Goal: Information Seeking & Learning: Find specific fact

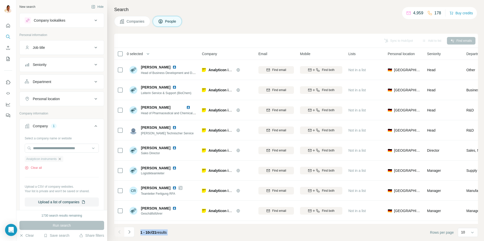
click at [62, 159] on icon "button" at bounding box center [60, 159] width 4 height 4
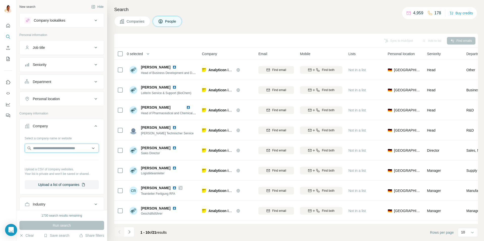
click at [57, 147] on input "text" at bounding box center [62, 148] width 74 height 9
paste input "**********"
type input "**********"
click at [58, 161] on div "[PERSON_NAME] [PERSON_NAME][DOMAIN_NAME]" at bounding box center [62, 162] width 72 height 14
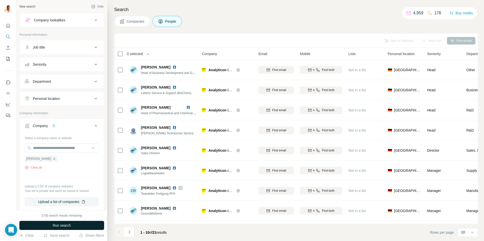
click at [57, 226] on span "Run search" at bounding box center [62, 225] width 18 height 5
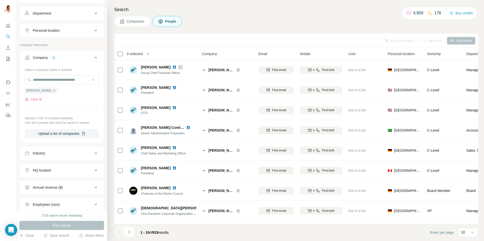
scroll to position [69, 0]
click at [63, 169] on div "HQ location" at bounding box center [59, 170] width 68 height 5
click at [52, 182] on input "text" at bounding box center [62, 182] width 74 height 9
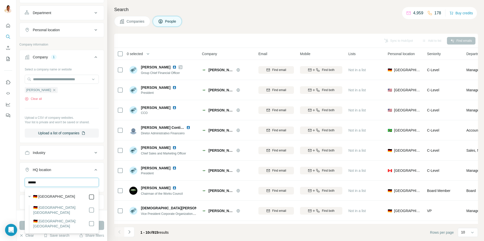
type input "******"
click at [13, 189] on div at bounding box center [8, 120] width 16 height 241
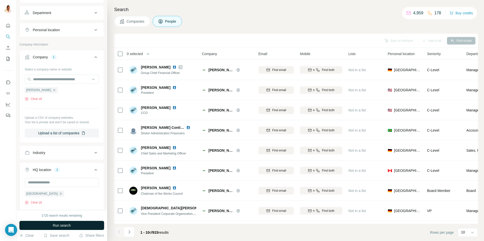
click at [65, 225] on span "Run search" at bounding box center [62, 225] width 18 height 5
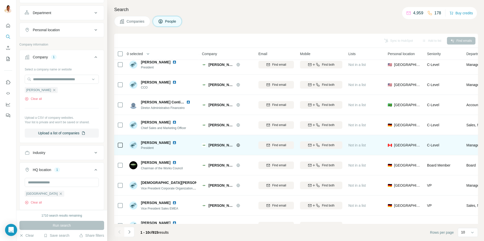
scroll to position [37, 0]
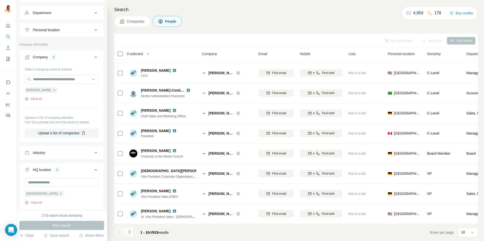
click at [132, 232] on icon "Navigate to next page" at bounding box center [129, 232] width 5 height 5
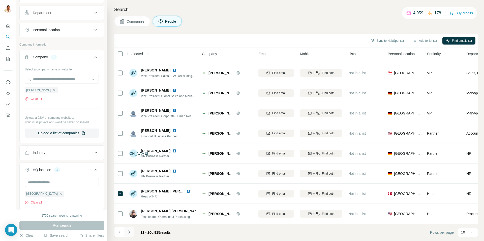
click at [129, 233] on icon "Navigate to next page" at bounding box center [129, 232] width 2 height 3
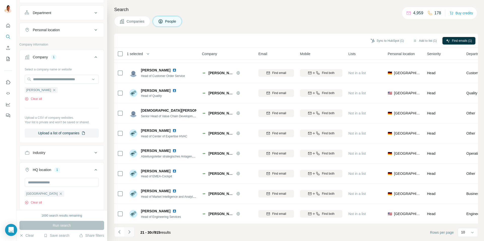
click at [130, 230] on icon "Navigate to next page" at bounding box center [129, 232] width 5 height 5
click at [131, 231] on icon "Navigate to next page" at bounding box center [129, 232] width 5 height 5
click at [131, 232] on icon "Navigate to next page" at bounding box center [129, 232] width 5 height 5
click at [128, 232] on icon "Navigate to next page" at bounding box center [129, 232] width 5 height 5
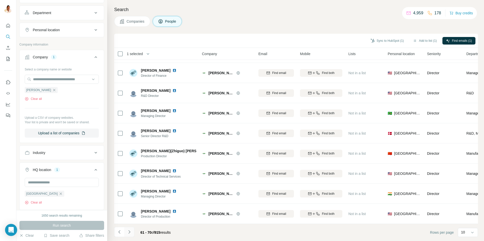
click at [130, 232] on icon "Navigate to next page" at bounding box center [129, 232] width 2 height 3
click at [130, 232] on icon "Navigate to next page" at bounding box center [129, 232] width 5 height 5
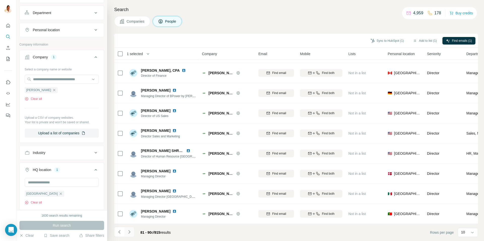
click at [131, 231] on icon "Navigate to next page" at bounding box center [129, 232] width 5 height 5
